Goal: Task Accomplishment & Management: Manage account settings

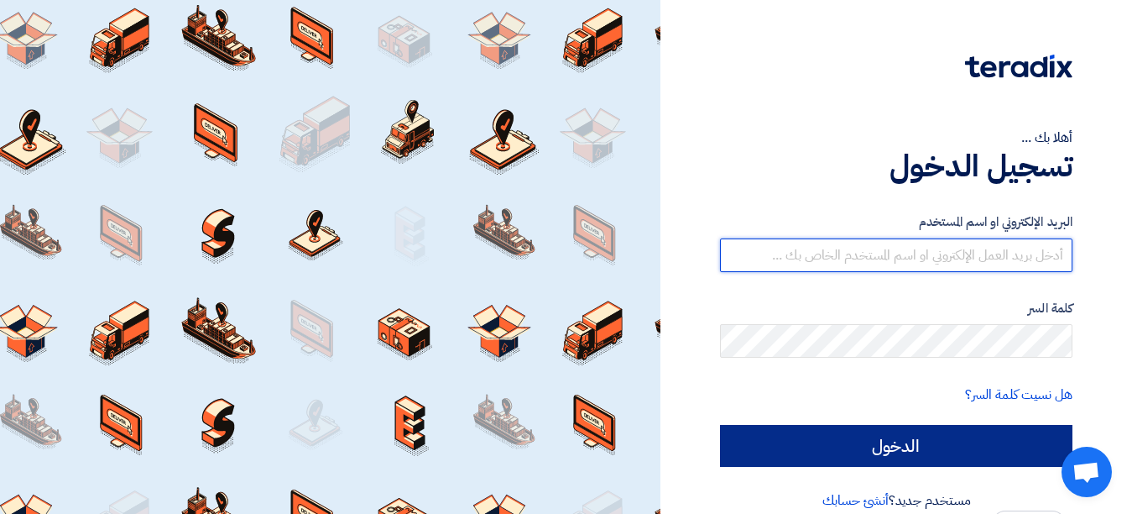
type input "[EMAIL_ADDRESS][DOMAIN_NAME]"
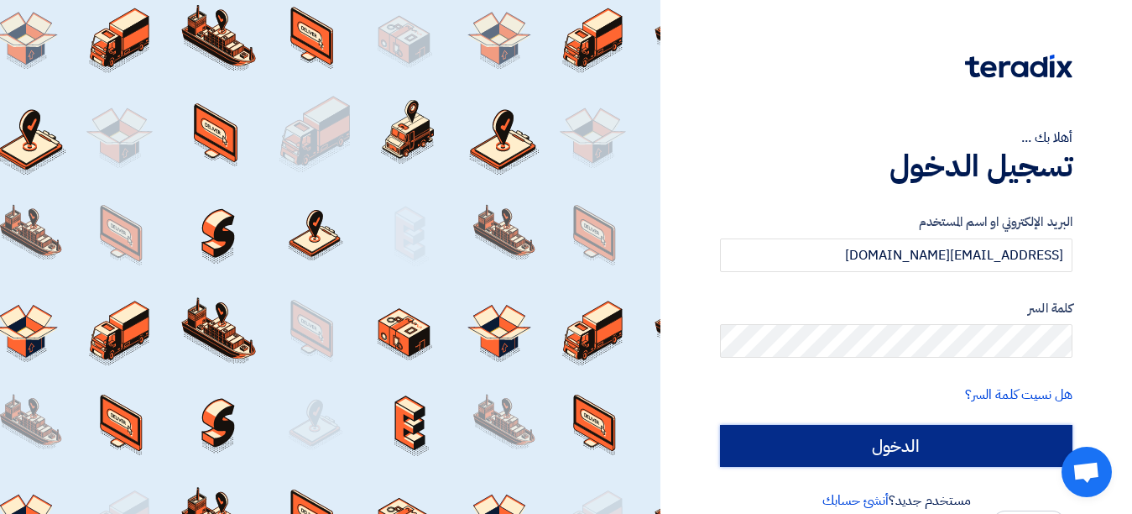
click at [872, 433] on input "الدخول" at bounding box center [896, 446] width 352 height 42
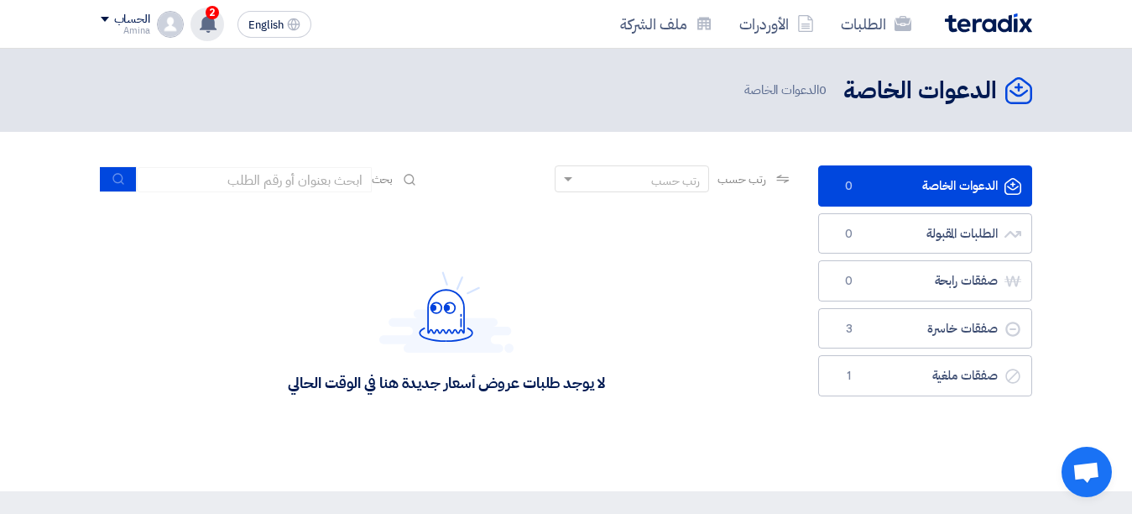
click at [208, 25] on use at bounding box center [208, 23] width 17 height 18
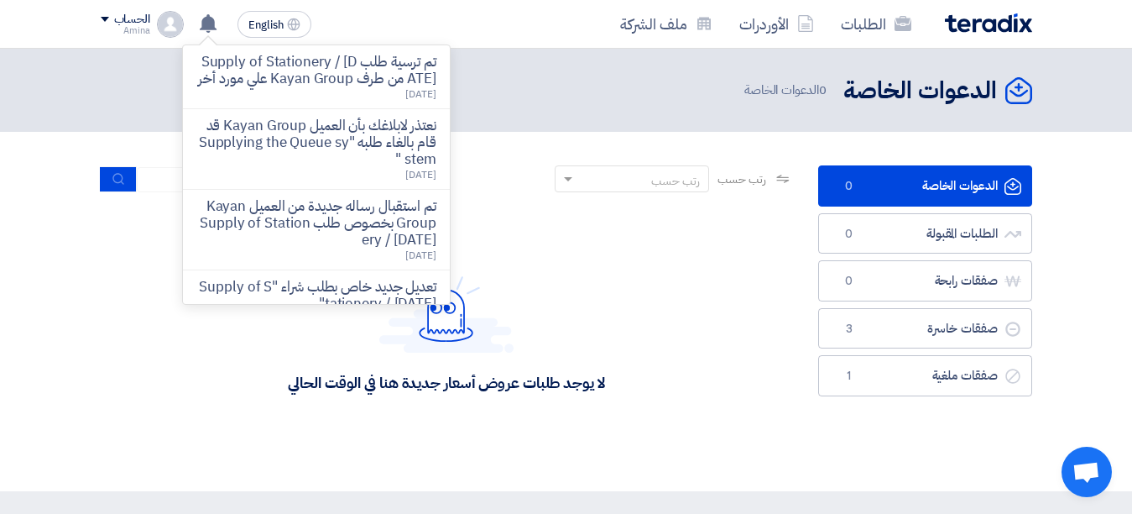
click at [110, 112] on header "الدعوات الخاصة الدعوات الخاصة 0 الدعوات الخاصة" at bounding box center [566, 90] width 1132 height 83
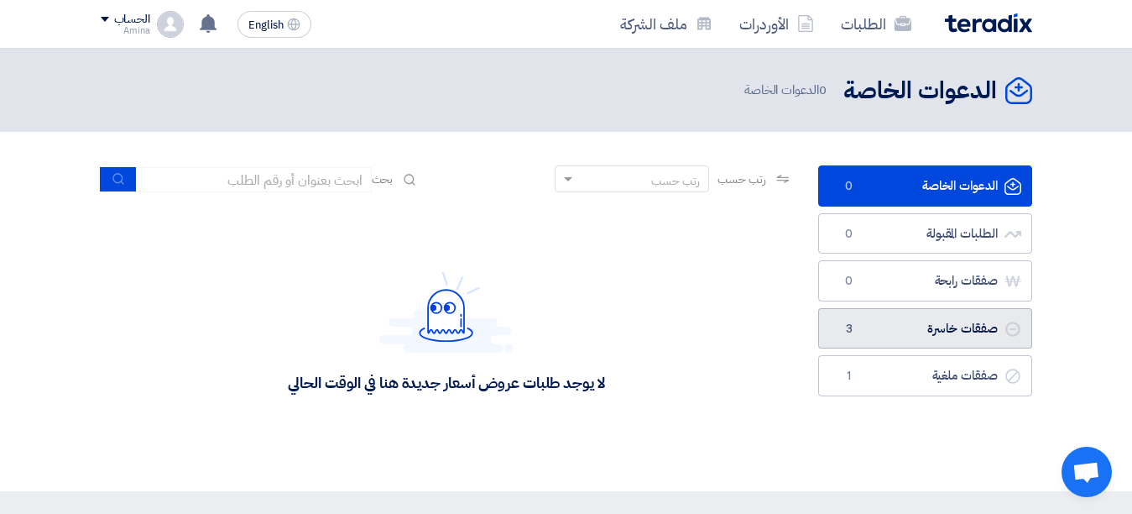
click at [898, 328] on link "صفقات خاسرة صفقات خاسرة 3" at bounding box center [925, 328] width 214 height 41
